Goal: Information Seeking & Learning: Learn about a topic

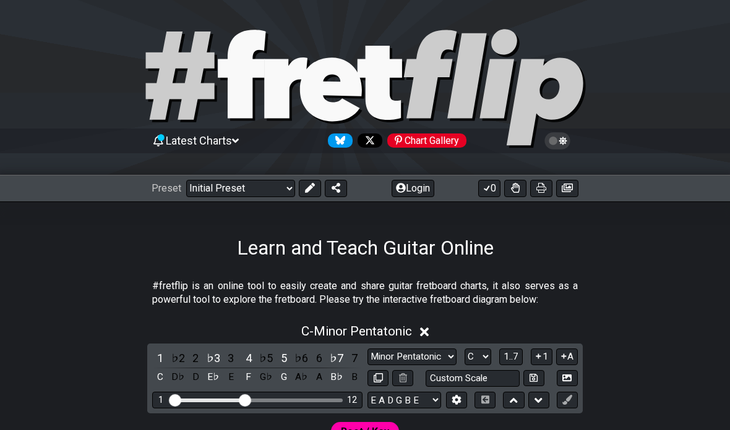
click at [433, 357] on select "Minor Pentatonic Click to edit Minor Pentatonic Major Pentatonic Minor Blues Ma…" at bounding box center [411, 357] width 89 height 17
select select "Major Pentatonic"
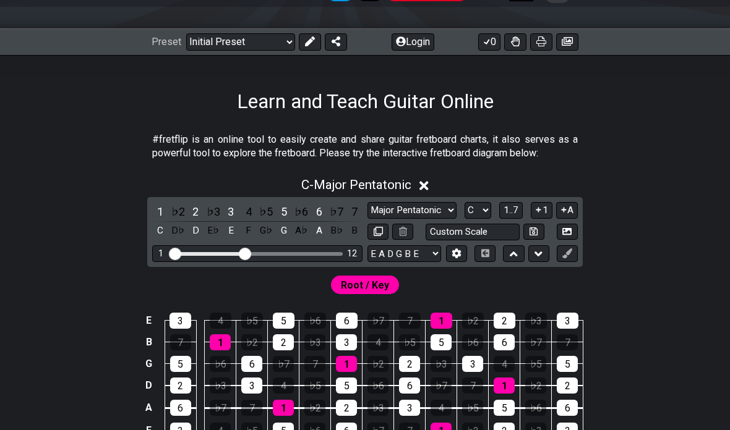
scroll to position [147, 0]
click at [483, 209] on select "A♭ A A♯ B♭ B C C♯ D♭ D D♯ E♭ E F F♯ G♭ G G♯" at bounding box center [477, 210] width 27 height 17
select select "G"
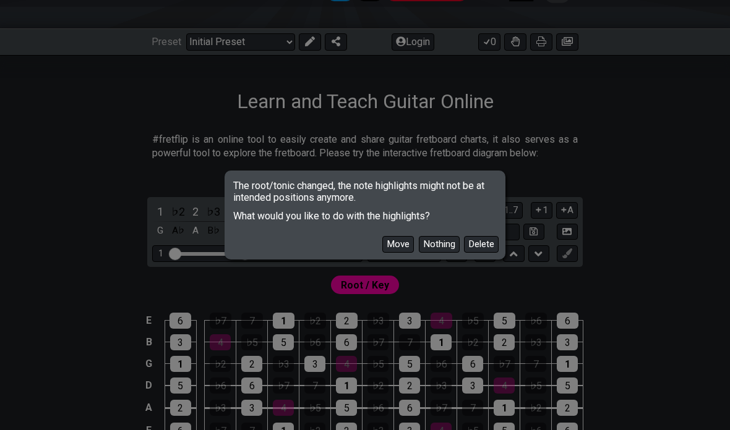
click at [404, 253] on button "Move" at bounding box center [398, 244] width 32 height 17
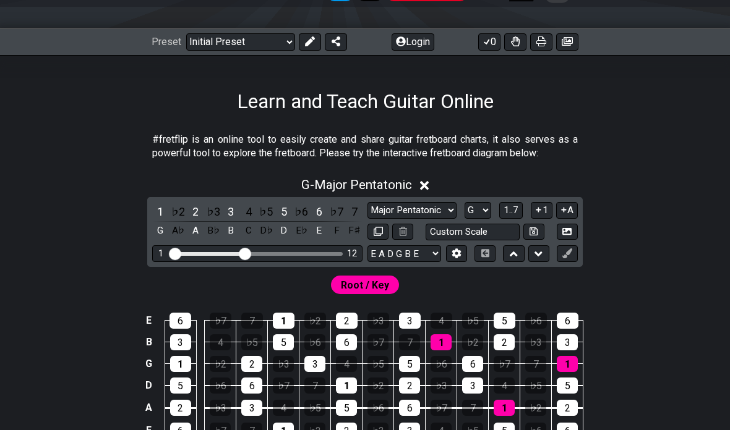
click at [354, 385] on div "1" at bounding box center [346, 386] width 21 height 16
click at [348, 381] on div "1" at bounding box center [346, 386] width 21 height 16
click at [215, 35] on select "Welcome to #fretflip! Initial Preset Custom Preset Minor Pentatonic Major Penta…" at bounding box center [240, 41] width 109 height 17
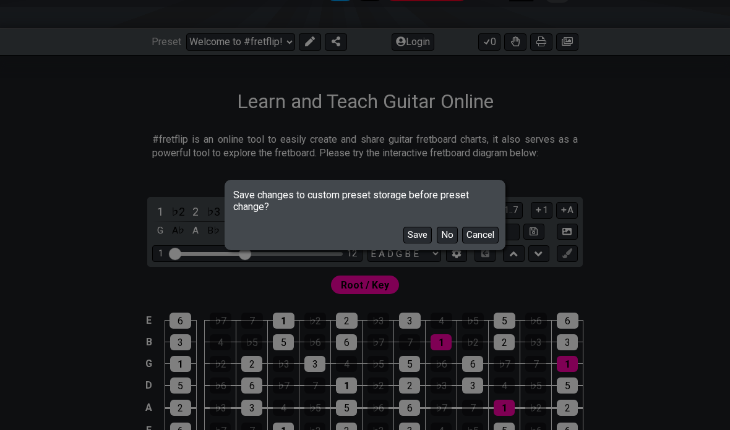
click at [445, 244] on button "No" at bounding box center [447, 235] width 21 height 17
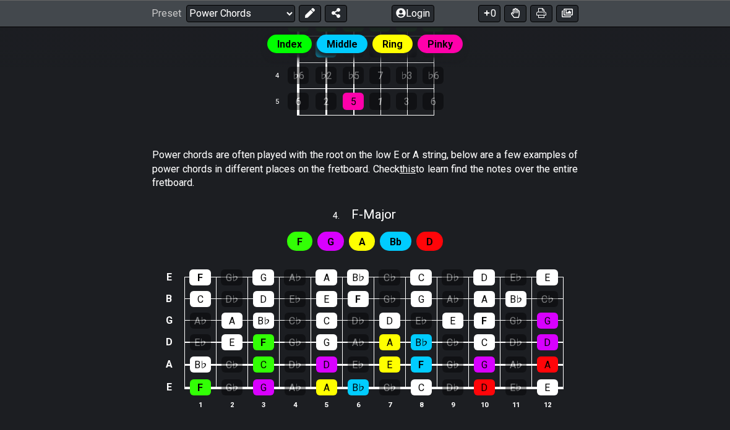
scroll to position [701, 0]
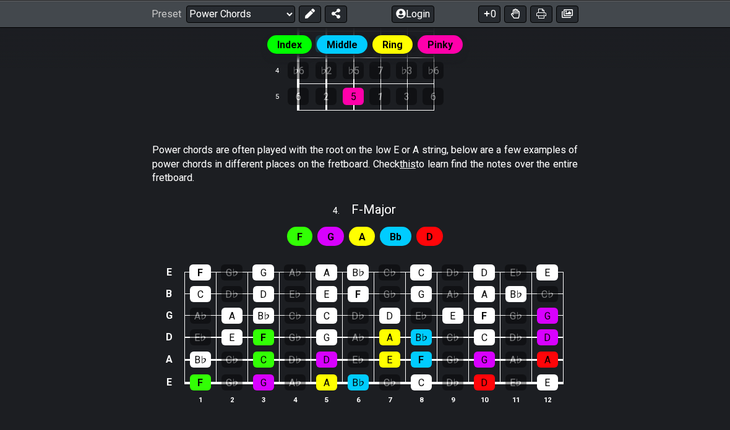
click at [305, 227] on div "F" at bounding box center [299, 236] width 25 height 19
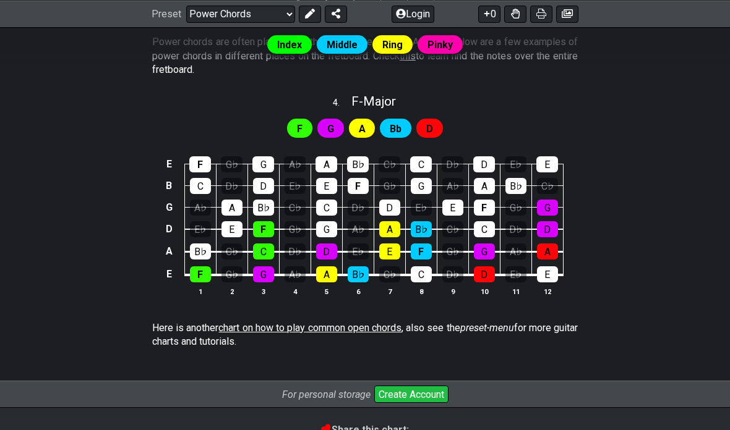
scroll to position [807, 0]
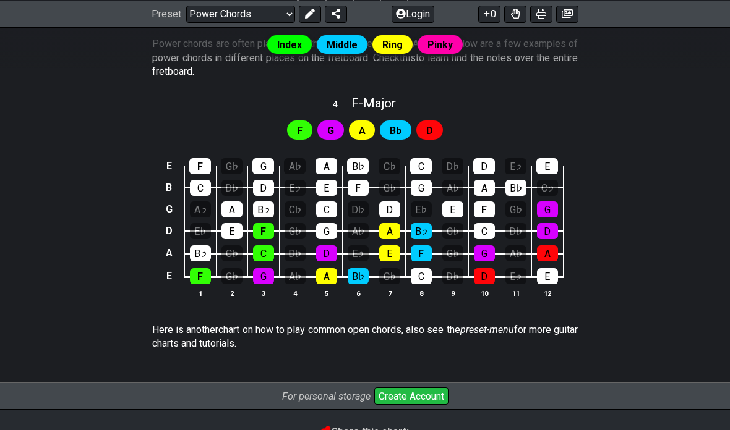
click at [401, 328] on span "chart on how to play common open chords" at bounding box center [309, 330] width 183 height 12
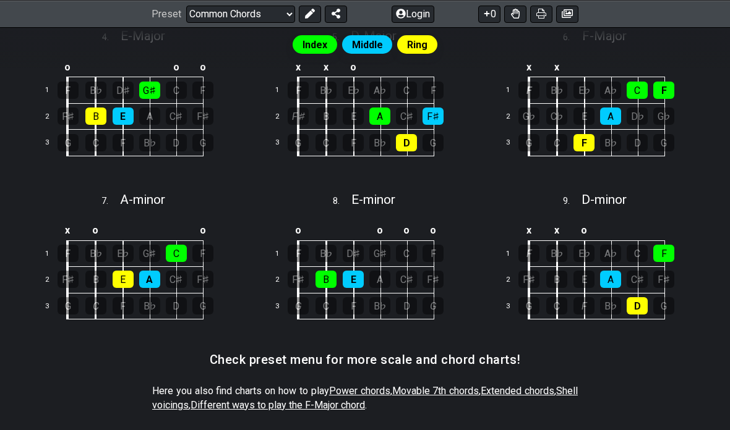
scroll to position [552, 0]
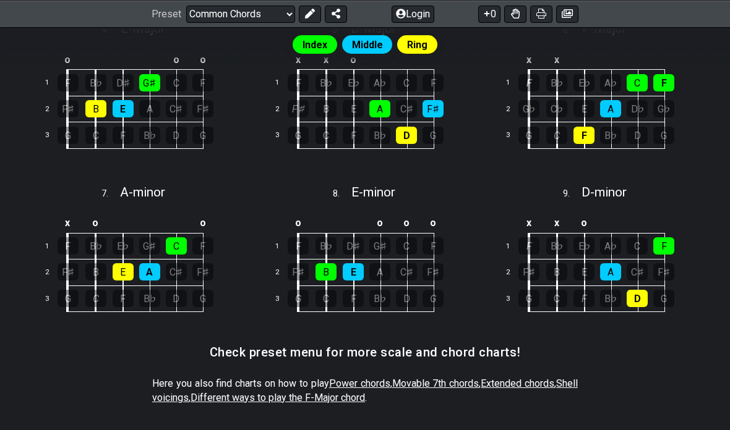
click at [377, 379] on span "Power chords" at bounding box center [359, 384] width 61 height 12
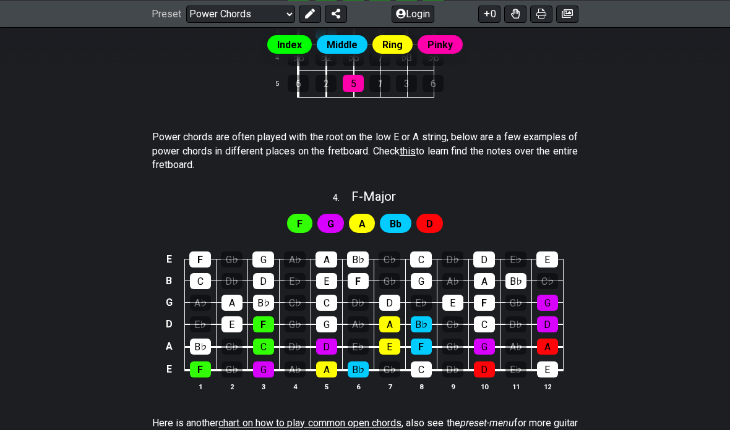
scroll to position [715, 0]
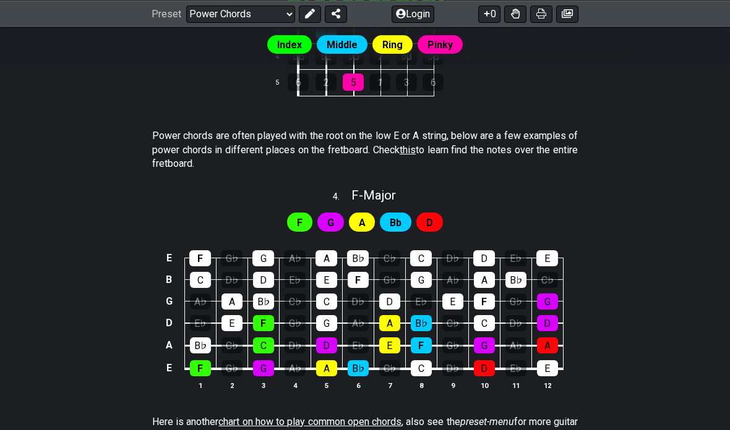
click at [415, 144] on span "this" at bounding box center [407, 150] width 16 height 12
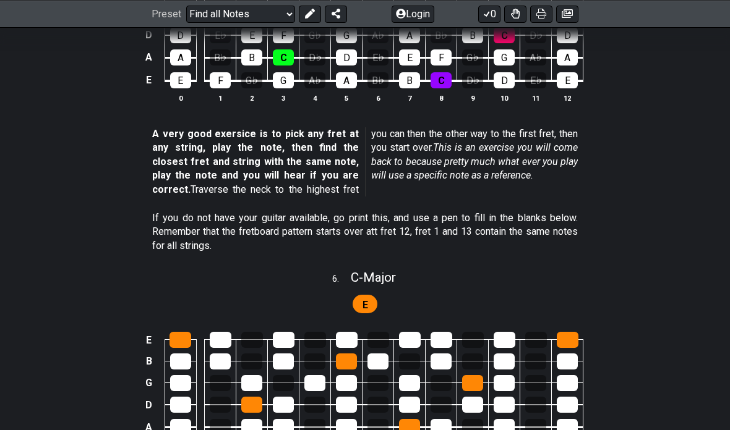
scroll to position [1715, 0]
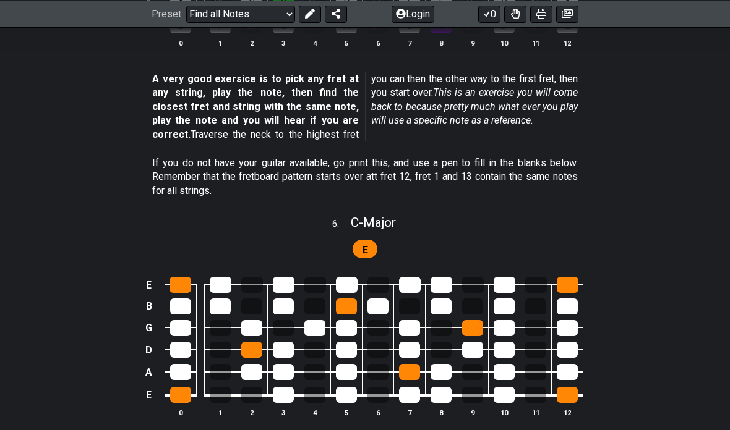
click at [221, 387] on div at bounding box center [220, 395] width 21 height 16
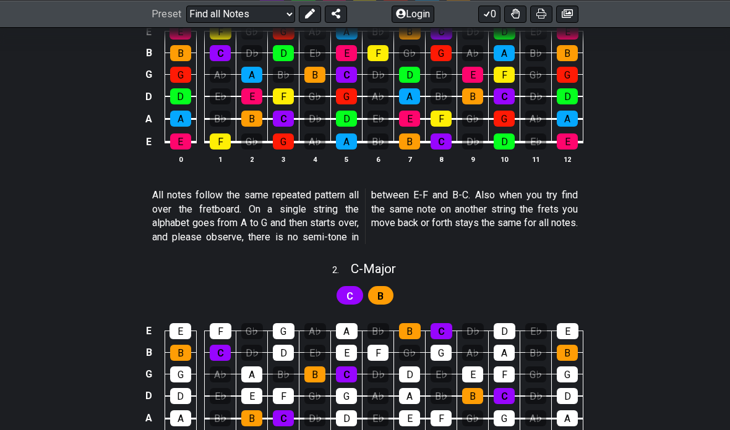
scroll to position [0, 0]
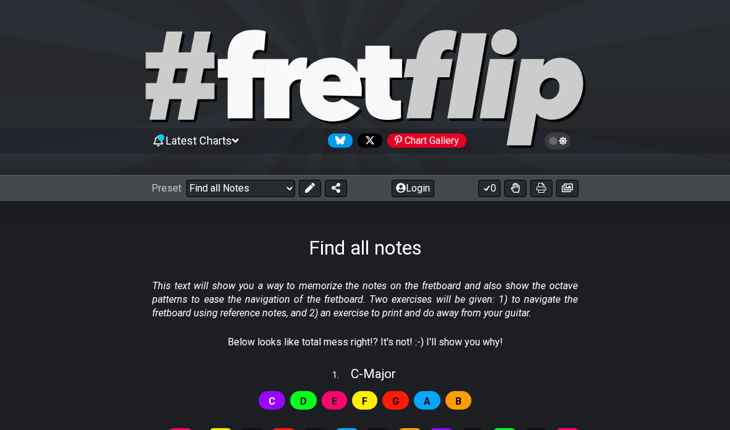
click at [281, 189] on select "Welcome to #fretflip! Initial Preset Custom Preset Minor Pentatonic Major Penta…" at bounding box center [240, 188] width 109 height 17
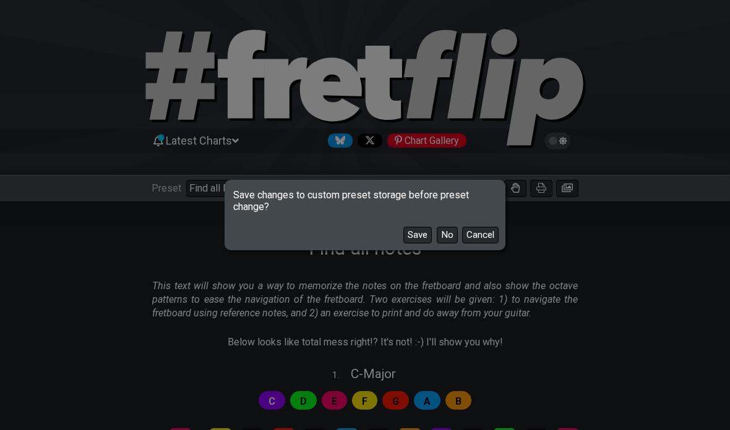
click at [455, 234] on button "No" at bounding box center [447, 235] width 21 height 17
select select "/template"
select select "A"
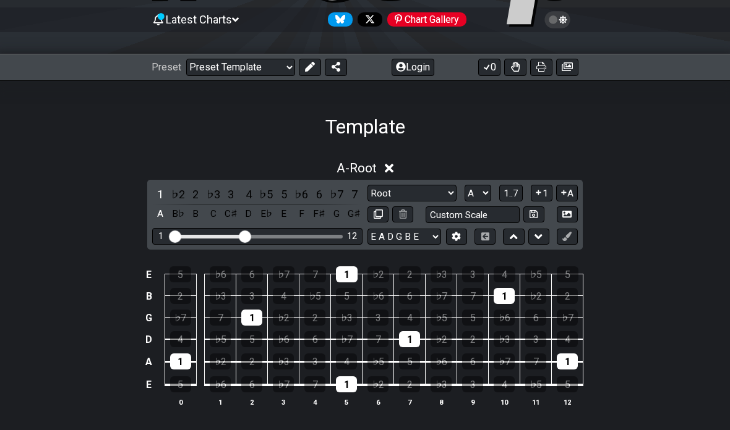
scroll to position [123, 0]
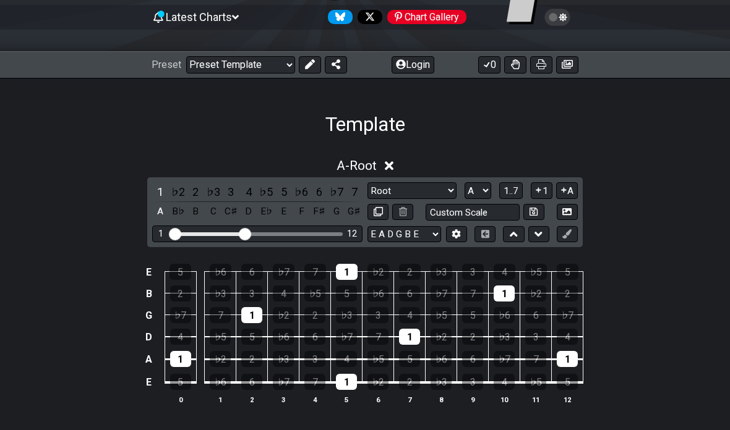
click at [448, 190] on select "Root Root Minor Pentatonic Major Pentatonic Minor Blues Major Blues Major / [PE…" at bounding box center [411, 191] width 89 height 17
select select "Major Blues"
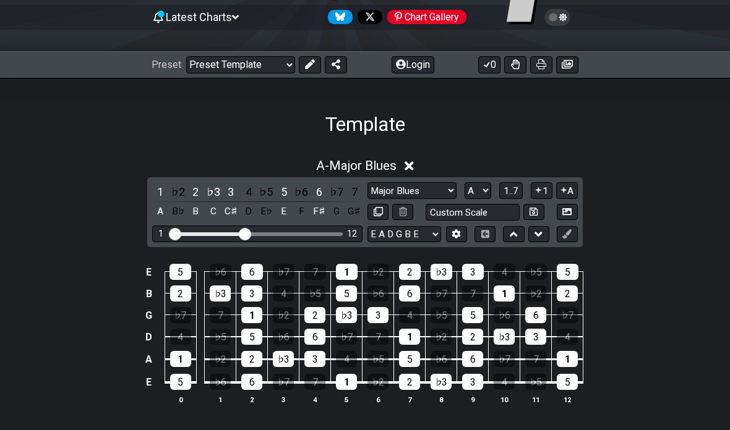
scroll to position [173, 0]
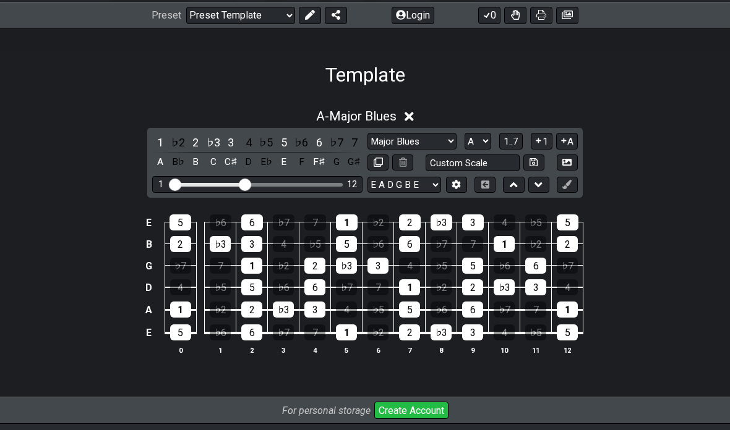
click at [484, 139] on select "A♭ A A♯ B♭ B C C♯ D♭ D D♯ E♭ E F F♯ G♭ G G♯" at bounding box center [477, 141] width 27 height 17
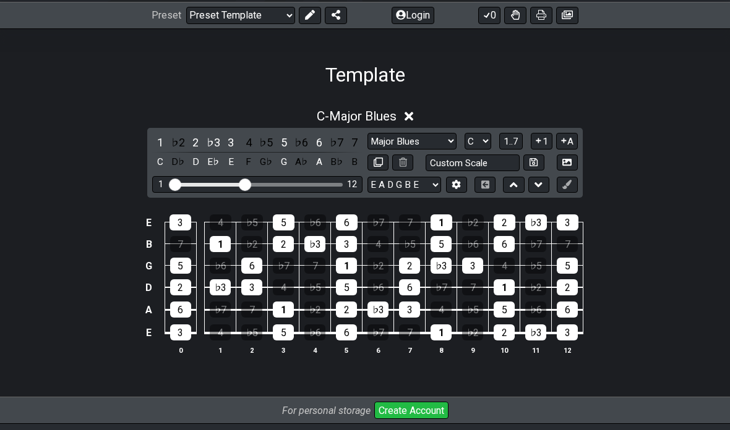
click at [488, 141] on select "A♭ A A♯ B♭ B C C♯ D♭ D D♯ E♭ E F F♯ G♭ G G♯" at bounding box center [477, 141] width 27 height 17
select select "D"
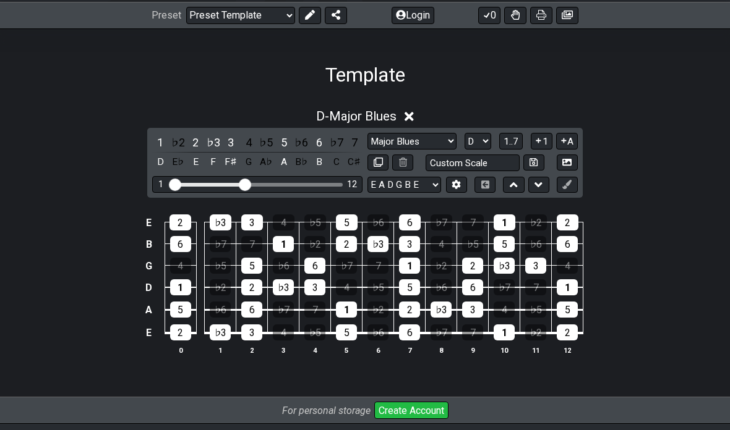
click at [440, 137] on select "Root Root Minor Pentatonic Major Pentatonic Minor Blues Major Blues Major / [PE…" at bounding box center [411, 141] width 89 height 17
select select "Major Pentatonic"
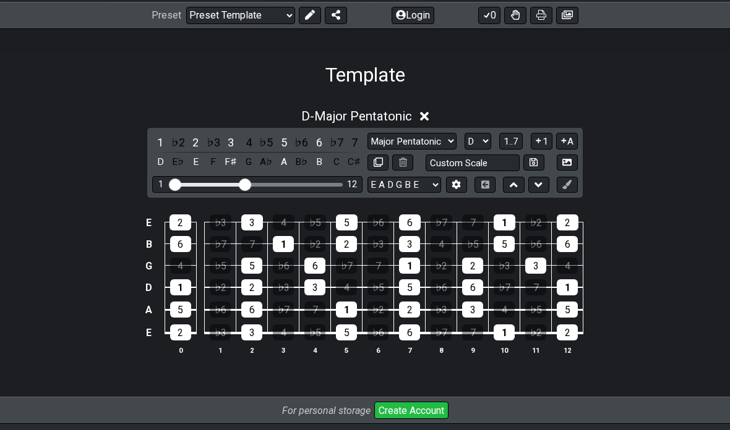
click at [448, 143] on select "Root Root Minor Pentatonic Major Pentatonic Minor Blues Major Blues Major / [PE…" at bounding box center [411, 141] width 89 height 17
click at [485, 138] on select "A♭ A A♯ B♭ B C C♯ D♭ D D♯ E♭ E F F♯ G♭ G G♯" at bounding box center [477, 141] width 27 height 17
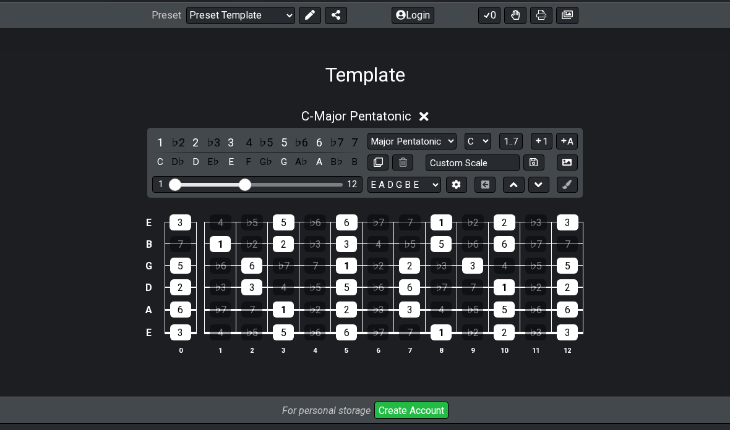
click at [486, 143] on select "A♭ A A♯ B♭ B C C♯ D♭ D D♯ E♭ E F F♯ G♭ G G♯" at bounding box center [477, 141] width 27 height 17
select select "E"
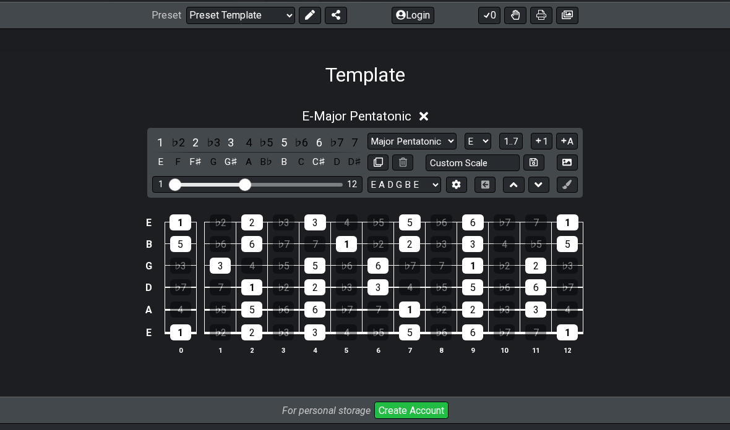
click at [442, 145] on select "Root Root Minor Pentatonic Major Pentatonic Minor Blues Major Blues Major / [PE…" at bounding box center [411, 141] width 89 height 17
click at [482, 143] on select "A♭ A A♯ B♭ B C C♯ D♭ D D♯ E♭ E F F♯ G♭ G G♯" at bounding box center [477, 141] width 27 height 17
